Goal: Find specific page/section: Find specific page/section

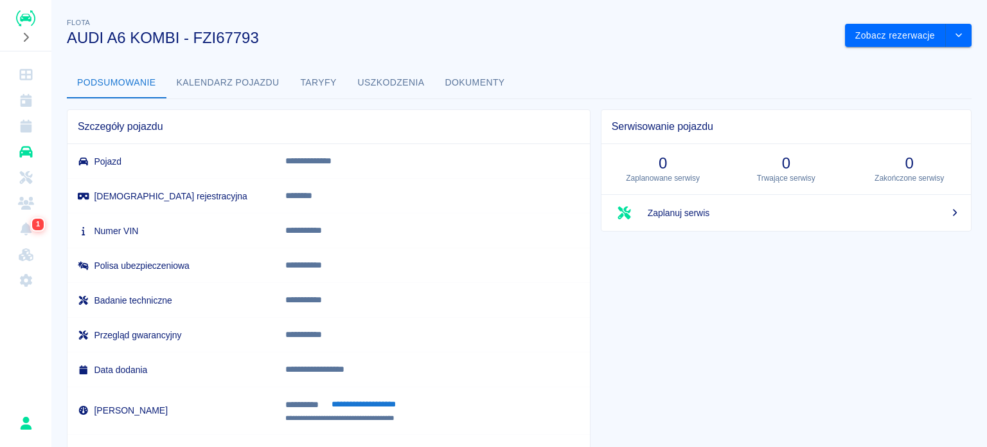
scroll to position [64, 0]
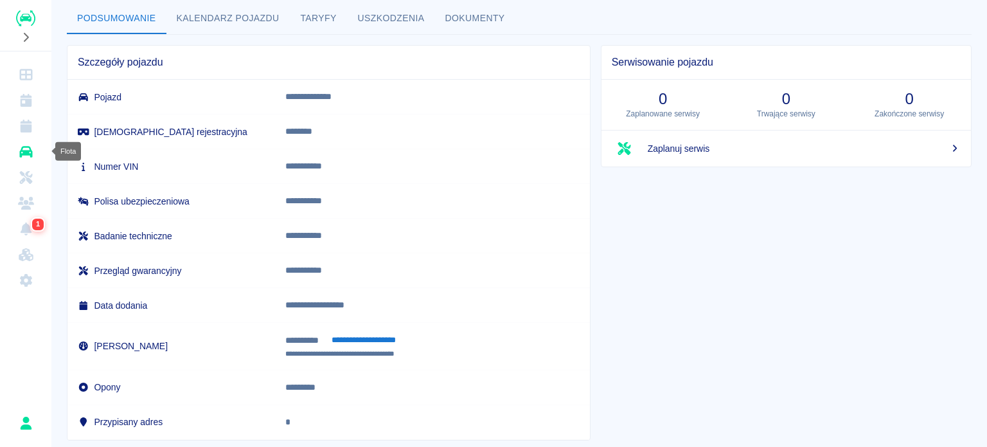
click at [34, 148] on link "Flota" at bounding box center [25, 152] width 41 height 26
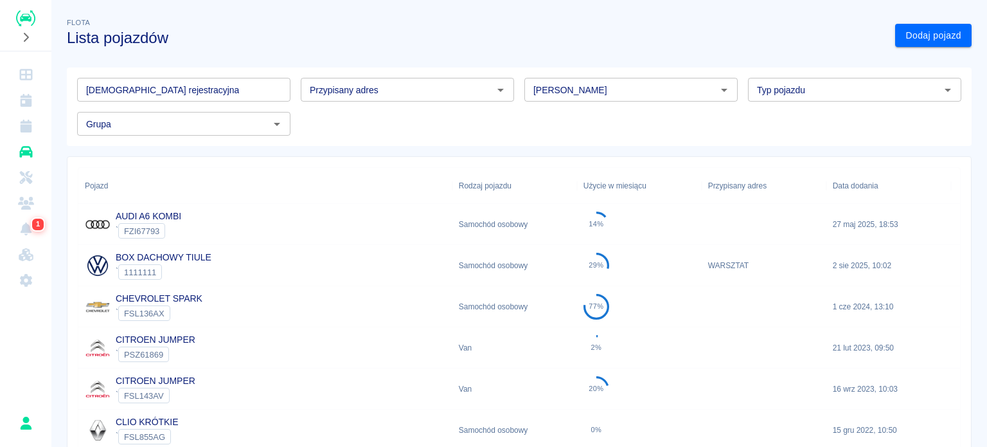
click at [556, 96] on input "[PERSON_NAME]" at bounding box center [620, 90] width 184 height 16
click at [645, 125] on li "Iveco" at bounding box center [625, 117] width 211 height 21
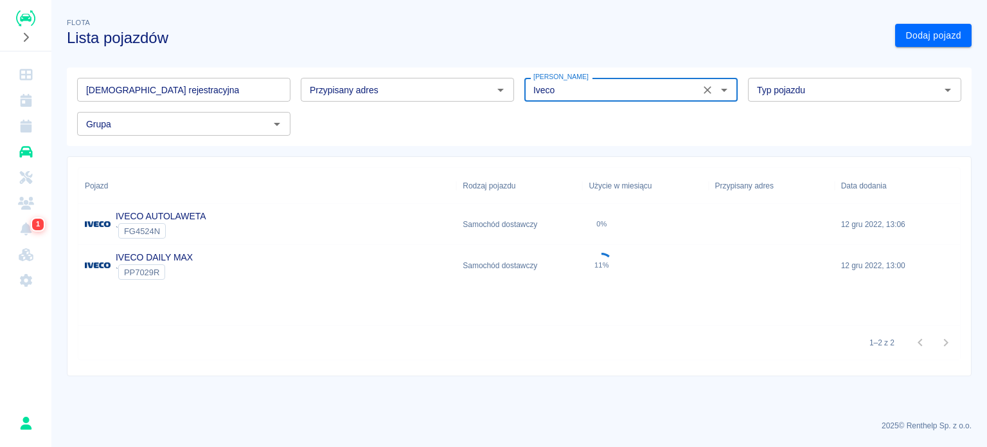
type input "Iveco"
click at [245, 217] on div "IVECO AUTOLAWETA ` FG4524N" at bounding box center [267, 224] width 378 height 41
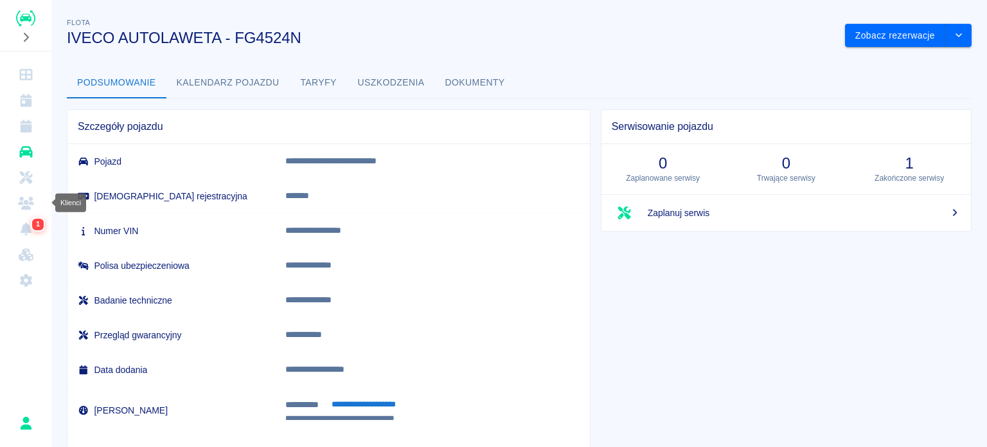
click at [33, 204] on icon "Klienci" at bounding box center [26, 203] width 16 height 13
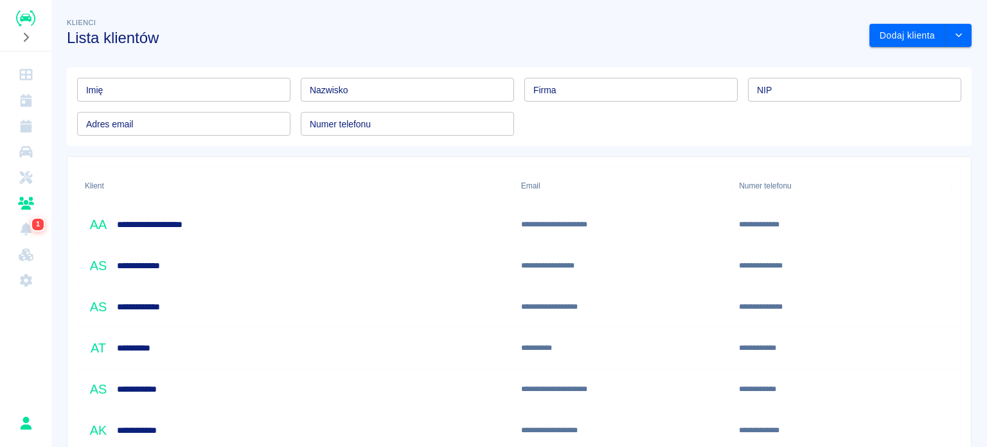
click at [229, 92] on input "Imię" at bounding box center [183, 90] width 213 height 24
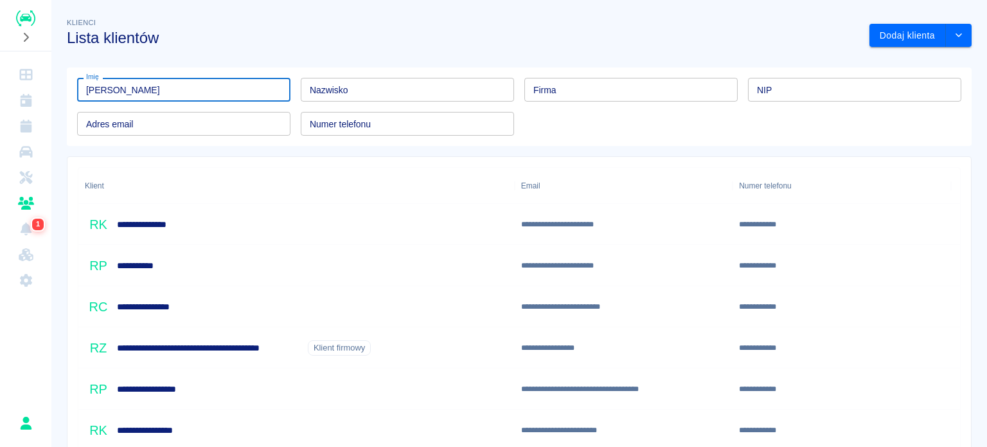
type input "[PERSON_NAME]"
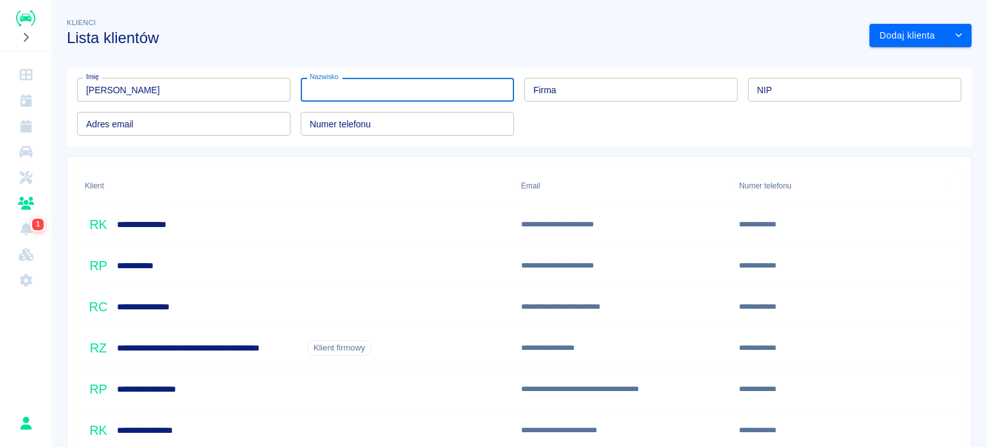
click at [434, 94] on input "Nazwisko" at bounding box center [407, 90] width 213 height 24
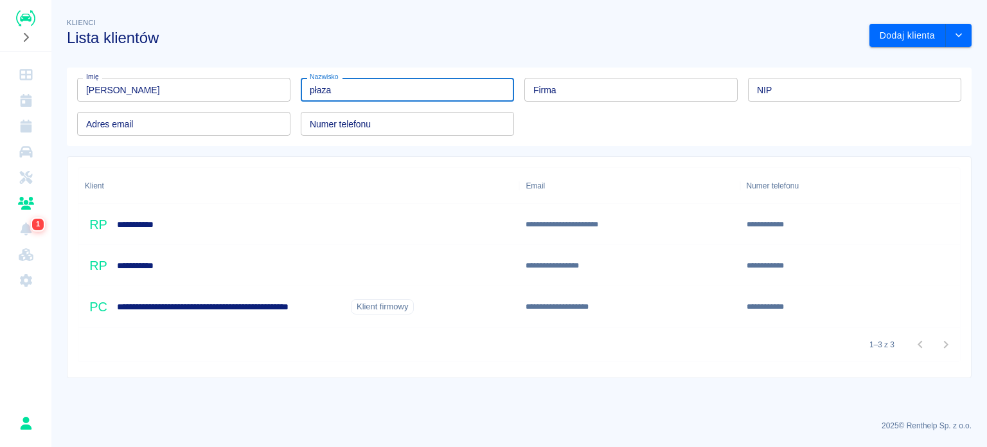
type input "płaza"
click at [462, 310] on div "**********" at bounding box center [298, 306] width 441 height 41
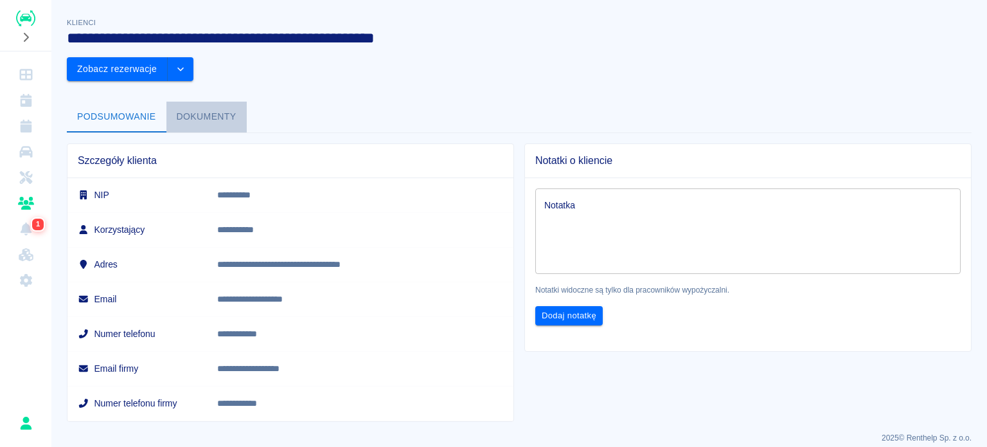
click at [172, 102] on button "Dokumenty" at bounding box center [206, 117] width 80 height 31
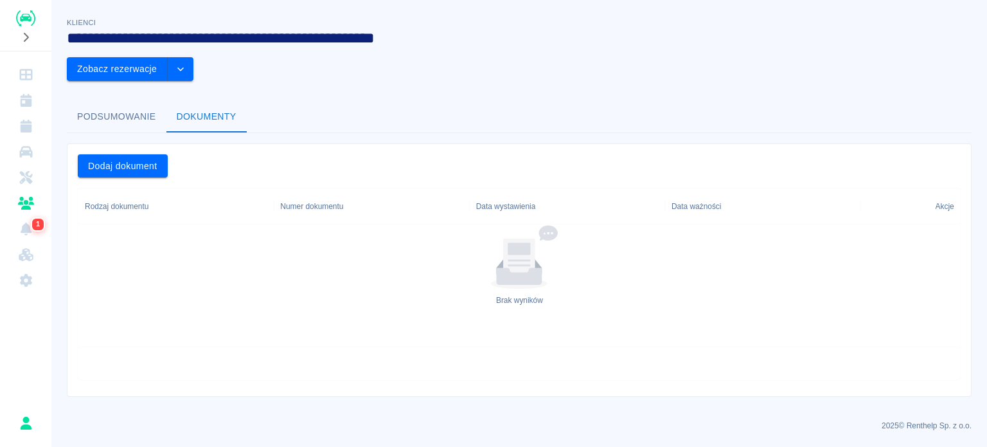
click at [129, 102] on button "Podsumowanie" at bounding box center [117, 117] width 100 height 31
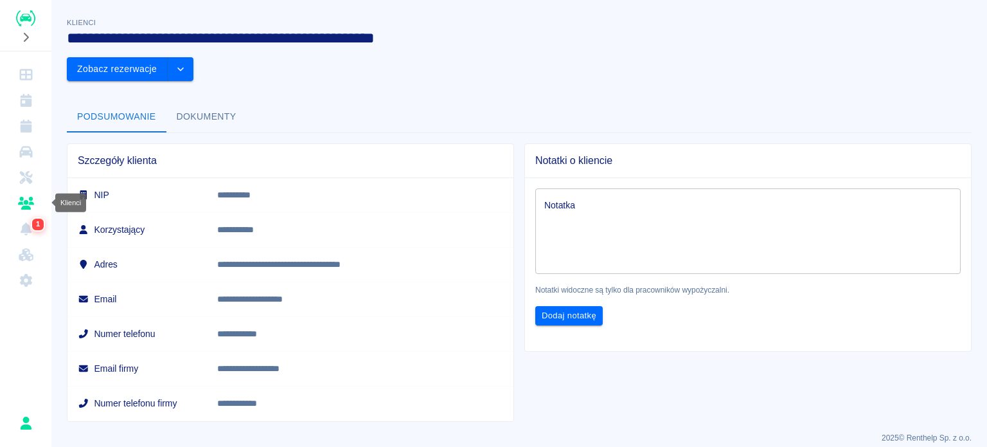
click at [35, 205] on link "Klienci" at bounding box center [25, 203] width 41 height 26
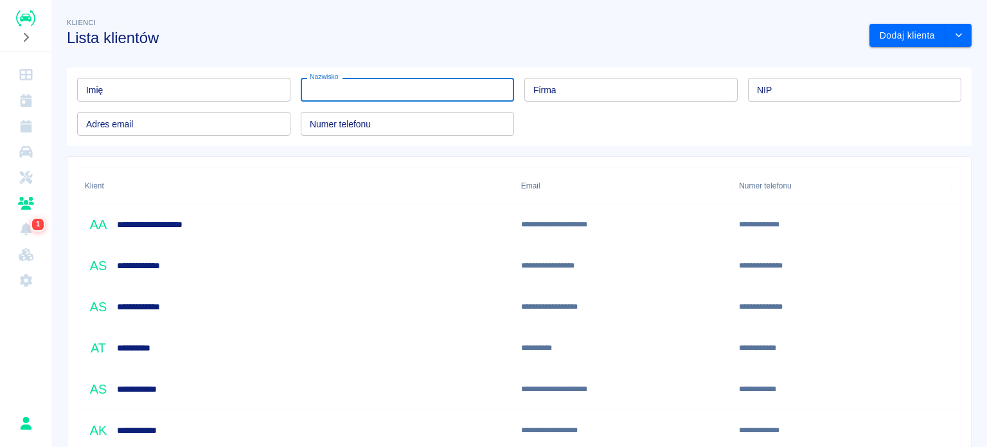
click at [338, 86] on div "Nazwisko Nazwisko" at bounding box center [407, 90] width 213 height 24
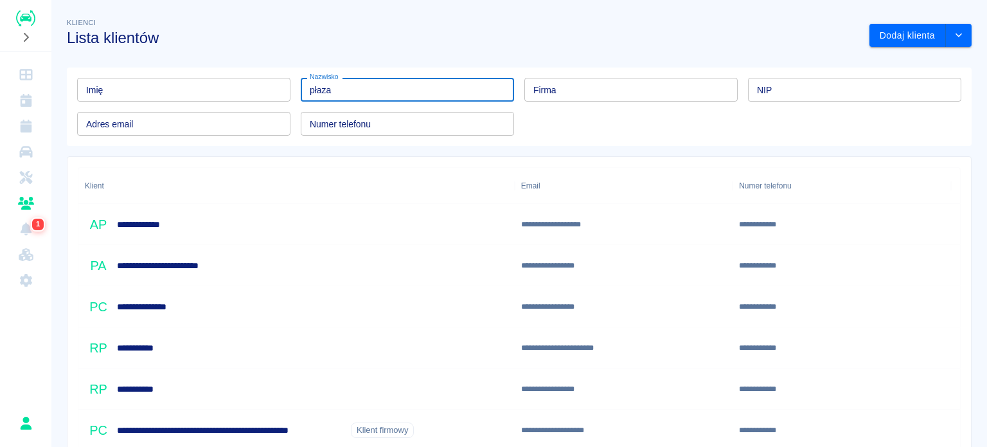
type input "płaza"
click at [194, 87] on input "Imię" at bounding box center [183, 90] width 213 height 24
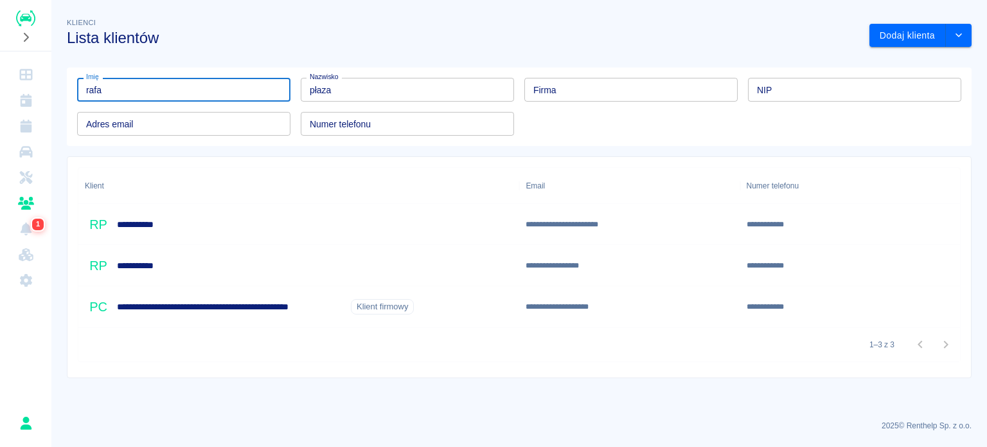
type input "rafa"
click at [264, 269] on div "**********" at bounding box center [298, 265] width 441 height 41
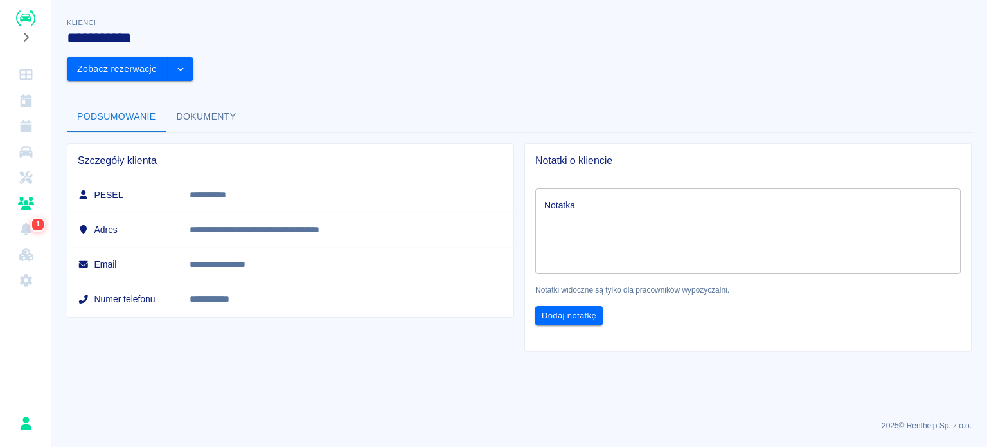
click at [226, 102] on button "Dokumenty" at bounding box center [206, 117] width 80 height 31
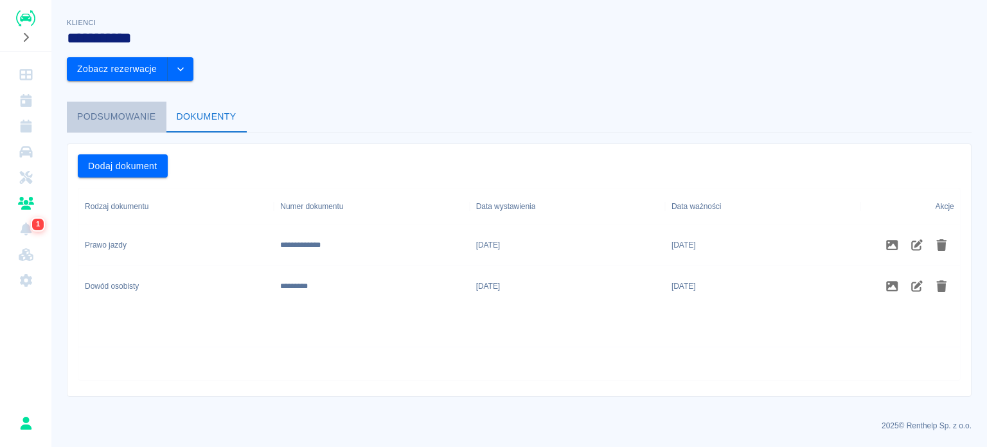
click at [134, 102] on button "Podsumowanie" at bounding box center [117, 117] width 100 height 31
